Goal: Task Accomplishment & Management: Manage account settings

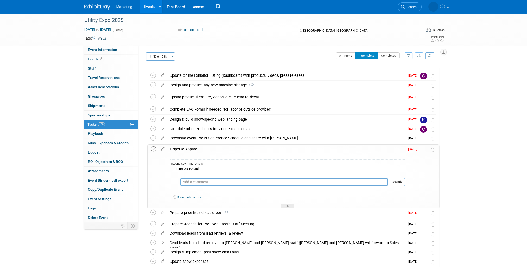
click at [152, 149] on icon at bounding box center [153, 148] width 5 height 5
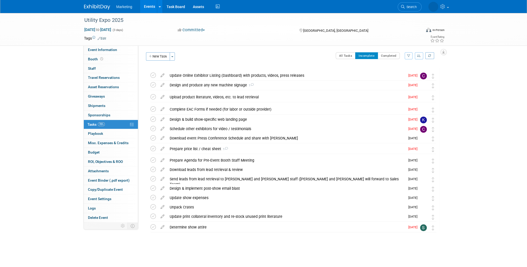
click at [147, 9] on link "Events" at bounding box center [149, 6] width 19 height 13
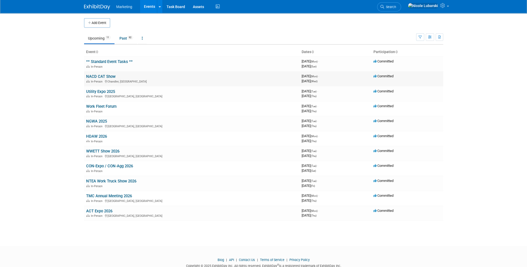
click at [106, 75] on link "NACD CAT Show" at bounding box center [100, 76] width 29 height 5
